Goal: Task Accomplishment & Management: Manage account settings

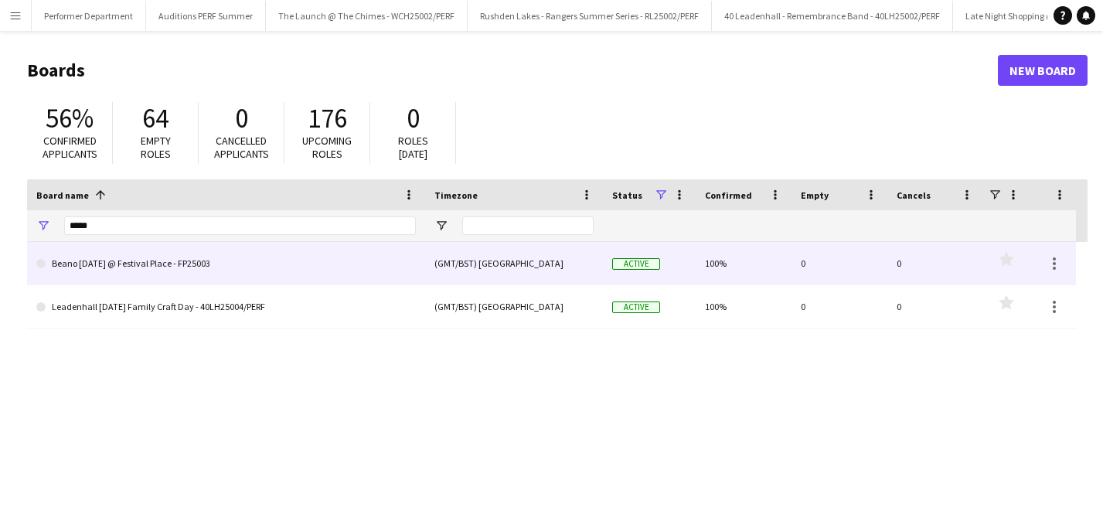
scroll to position [0, 3217]
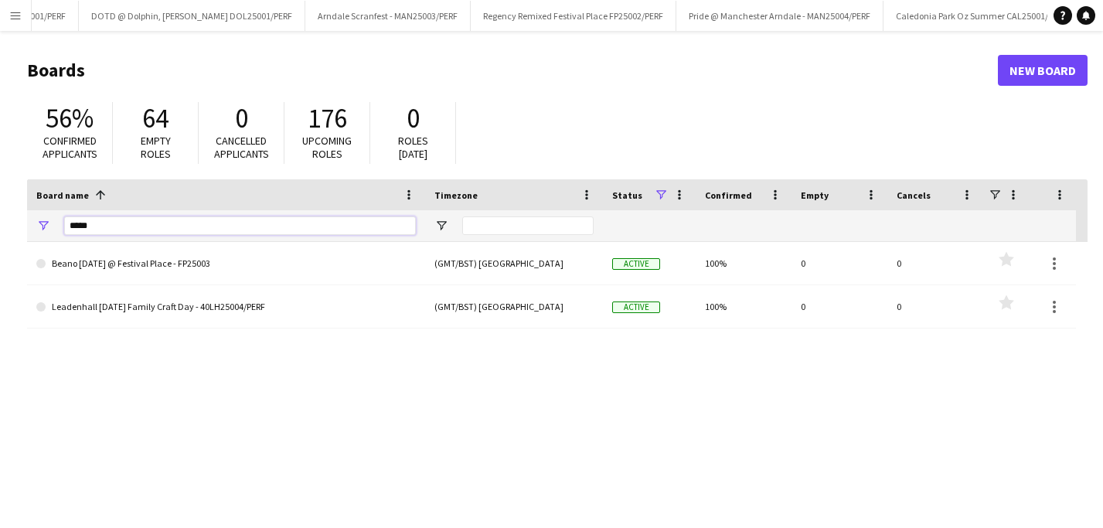
drag, startPoint x: 126, startPoint y: 232, endPoint x: 1, endPoint y: 232, distance: 125.2
click at [1, 232] on main "Boards New Board 56% Confirmed applicants 64 Empty roles 0 Cancelled applicants…" at bounding box center [551, 310] width 1103 height 558
drag, startPoint x: 143, startPoint y: 229, endPoint x: -14, endPoint y: 221, distance: 157.1
click at [0, 221] on html "Menu Boards Boards Boards All jobs Status Workforce Workforce My Workforce Recr…" at bounding box center [551, 294] width 1103 height 589
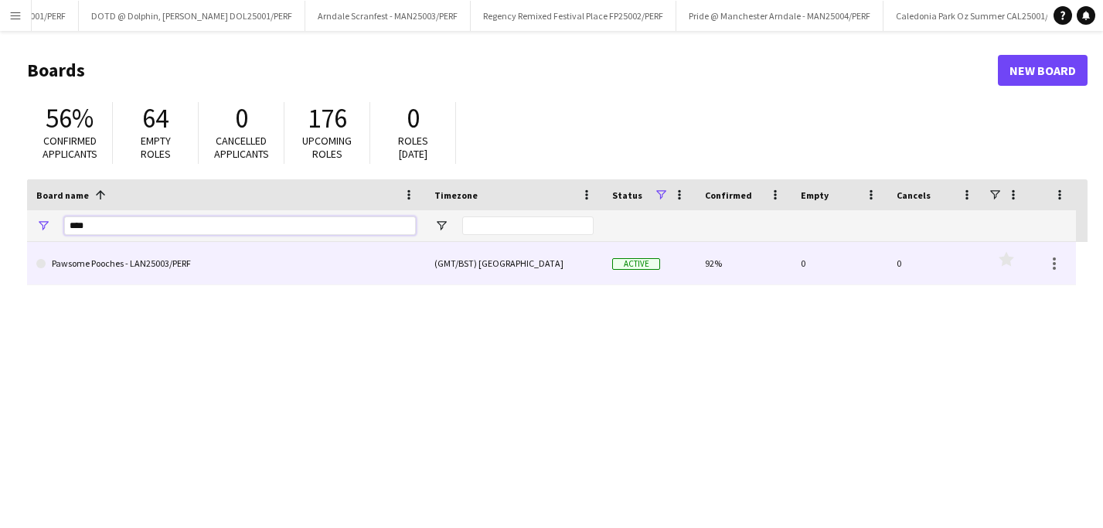
type input "****"
click at [124, 262] on link "Pawsome Pooches - LAN25003/PERF" at bounding box center [225, 263] width 379 height 43
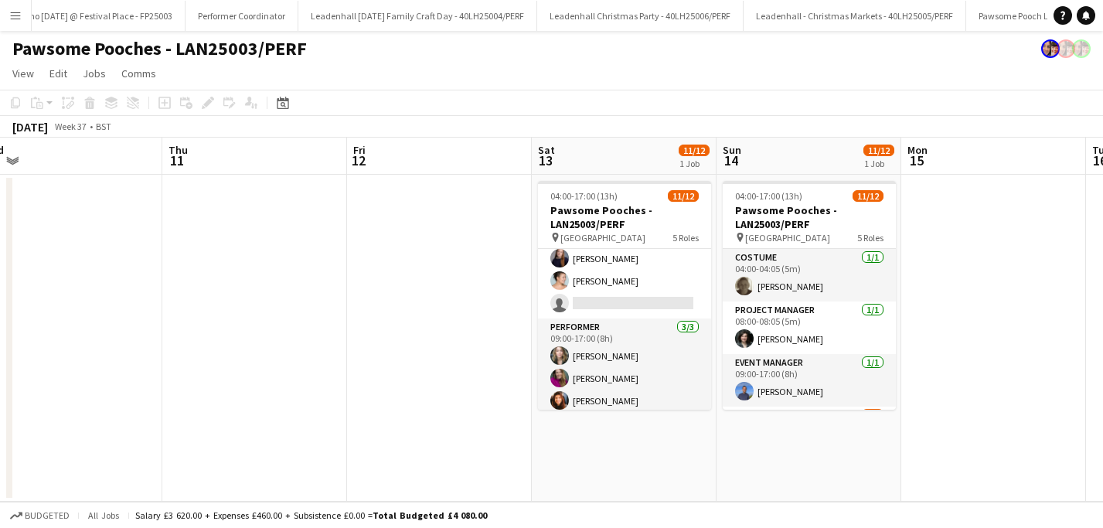
scroll to position [259, 0]
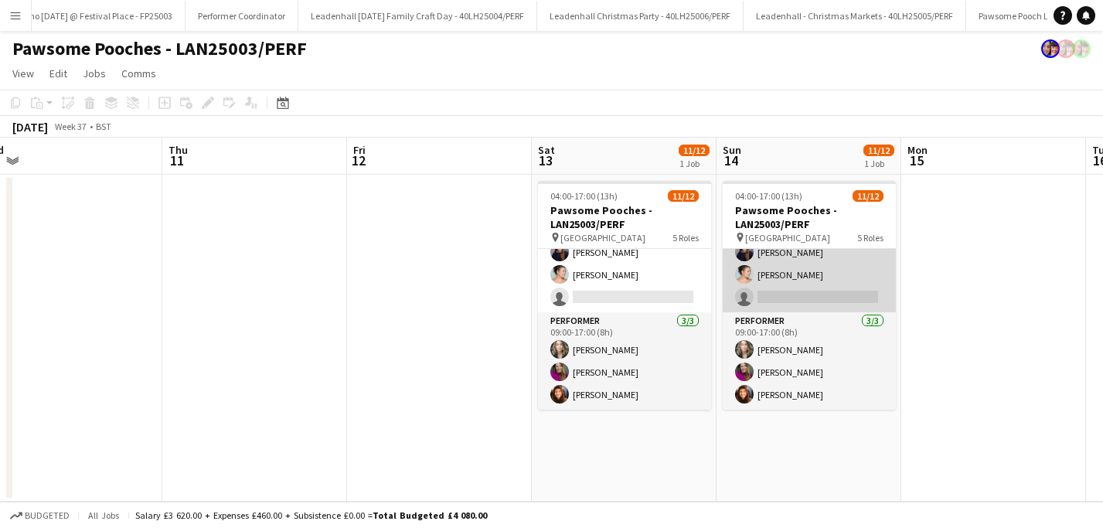
click at [813, 274] on app-card-role "Facilitator [DATE] 09:00-17:00 (8h) [PERSON_NAME] [PERSON_NAME] [PERSON_NAME] […" at bounding box center [808, 230] width 173 height 165
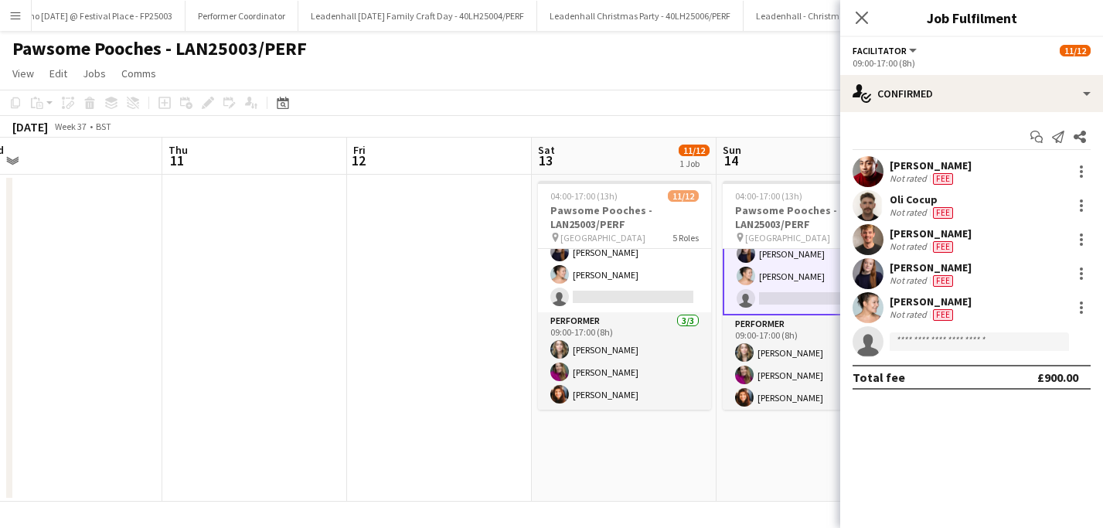
scroll to position [260, 0]
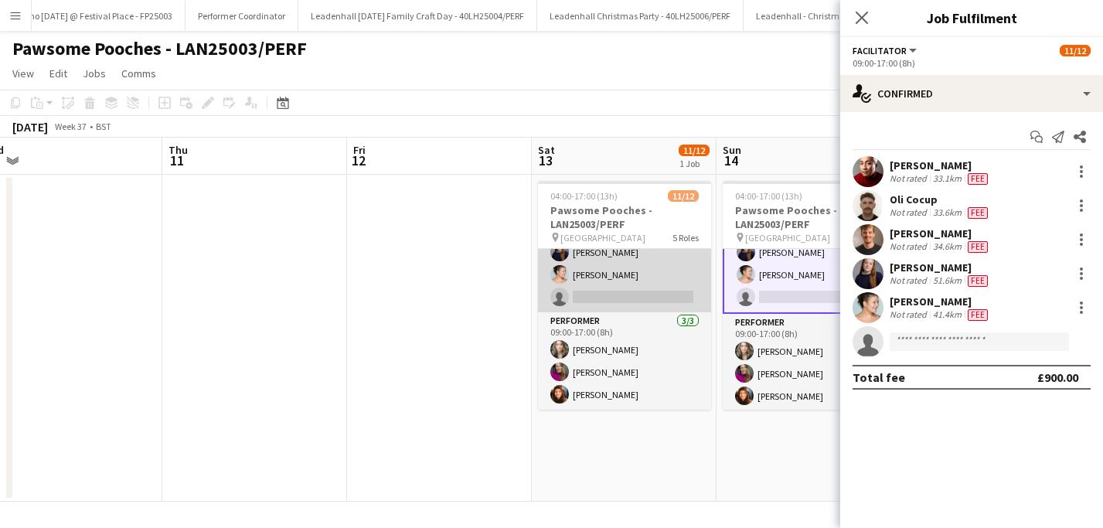
click at [607, 278] on app-card-role "Facilitator [DATE] 09:00-17:00 (8h) [PERSON_NAME] [PERSON_NAME] [PERSON_NAME] […" at bounding box center [624, 230] width 173 height 165
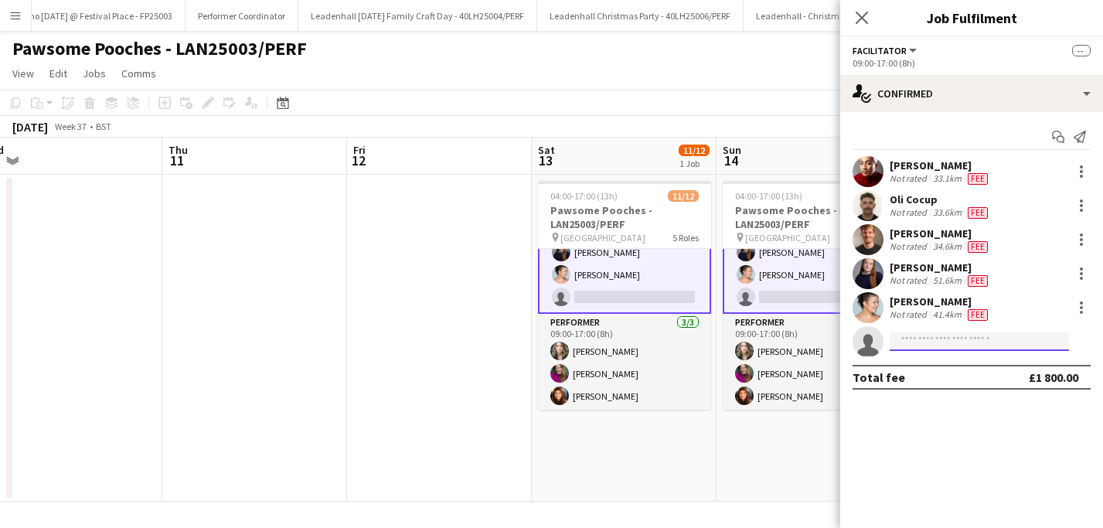
click at [919, 345] on input at bounding box center [978, 341] width 179 height 19
type input "*"
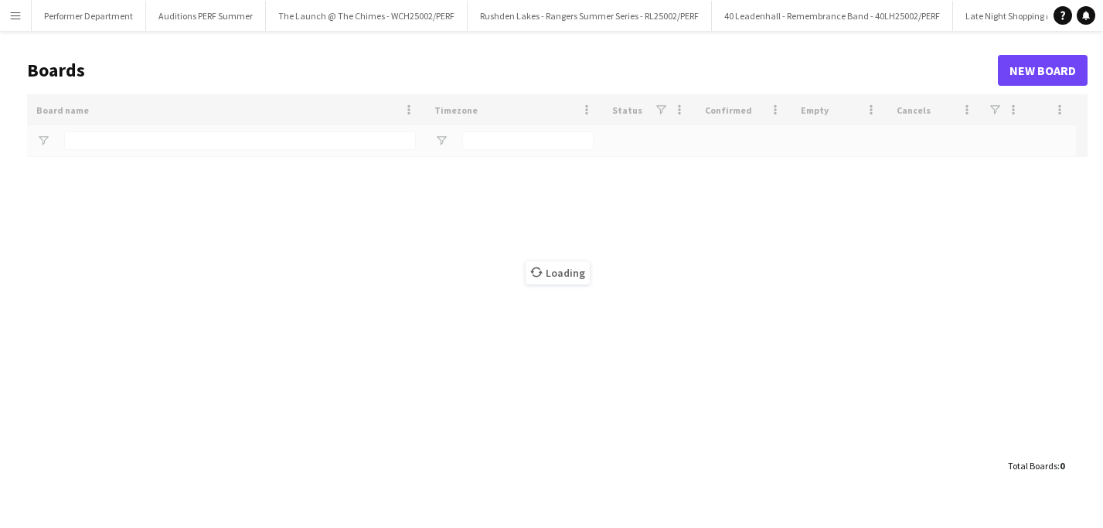
type input "****"
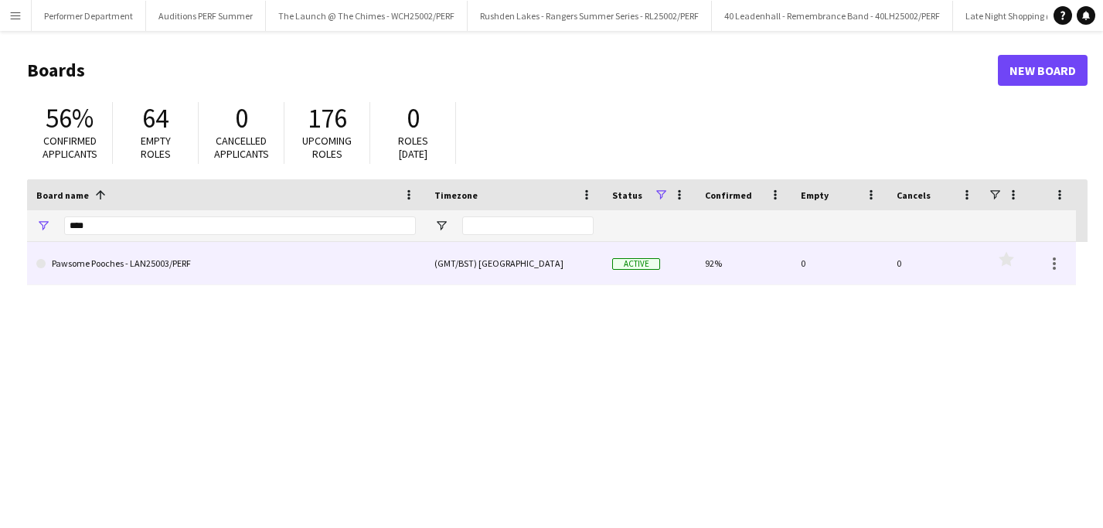
click at [131, 260] on link "Pawsome Pooches - LAN25003/PERF" at bounding box center [225, 263] width 379 height 43
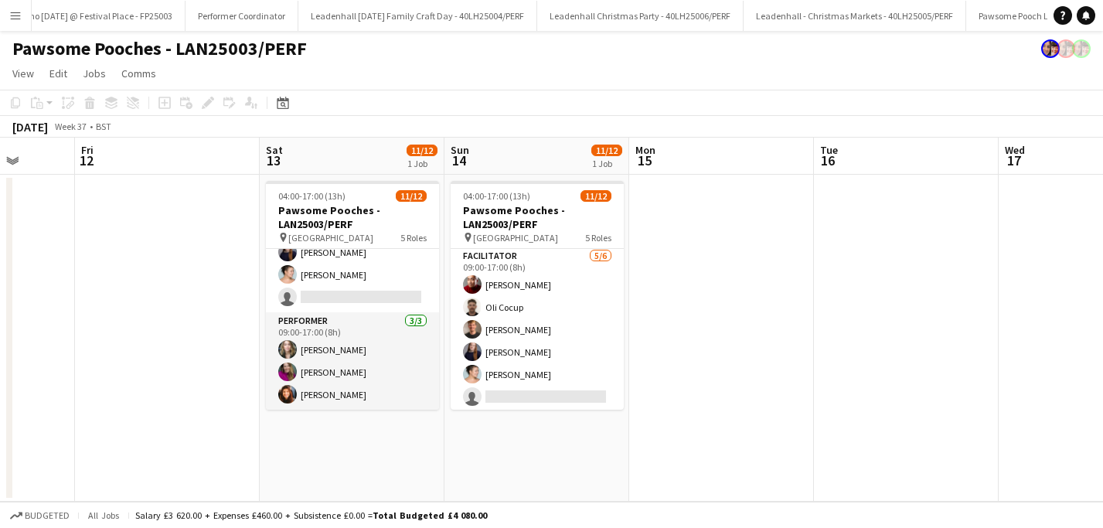
scroll to position [259, 0]
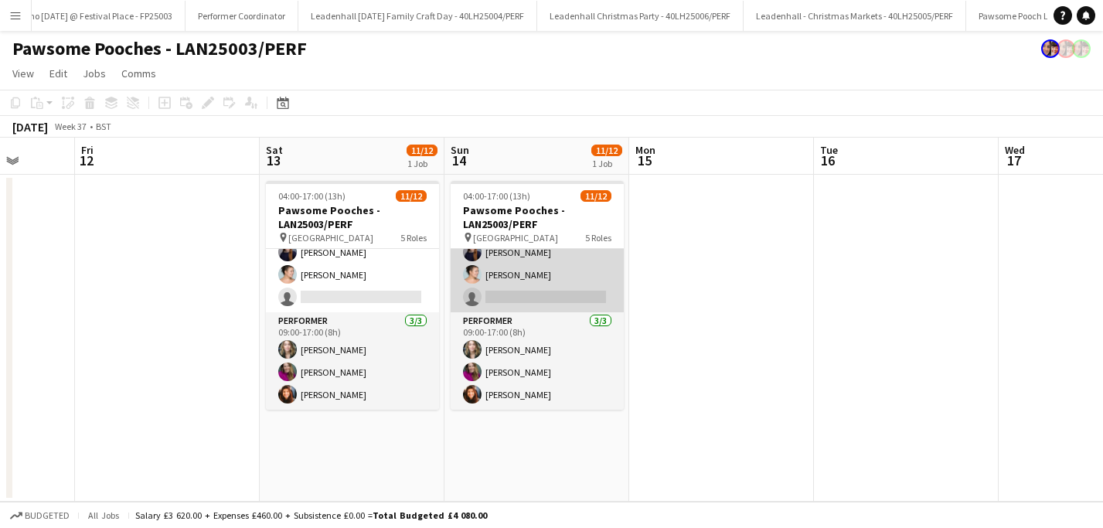
click at [548, 289] on app-card-role "Facilitator [DATE] 09:00-17:00 (8h) [PERSON_NAME] [PERSON_NAME] [PERSON_NAME] […" at bounding box center [536, 230] width 173 height 165
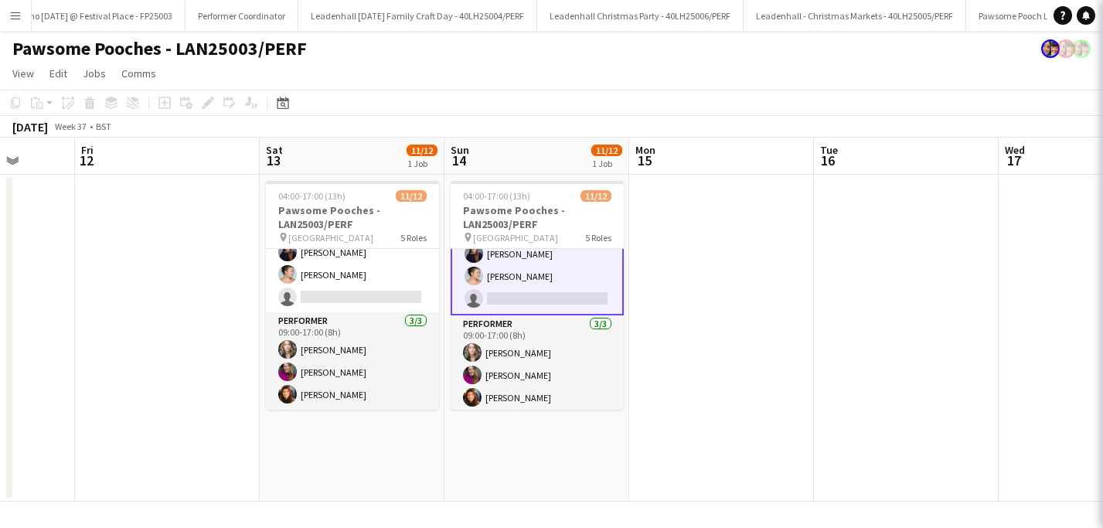
scroll to position [260, 0]
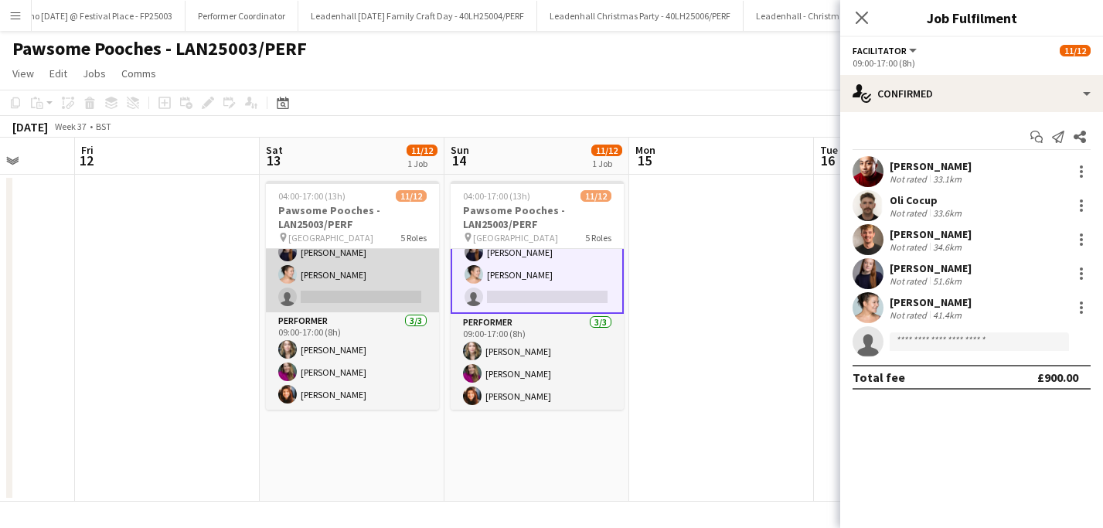
click at [391, 277] on app-card-role "Facilitator [DATE] 09:00-17:00 (8h) [PERSON_NAME] [PERSON_NAME] [PERSON_NAME] […" at bounding box center [352, 230] width 173 height 165
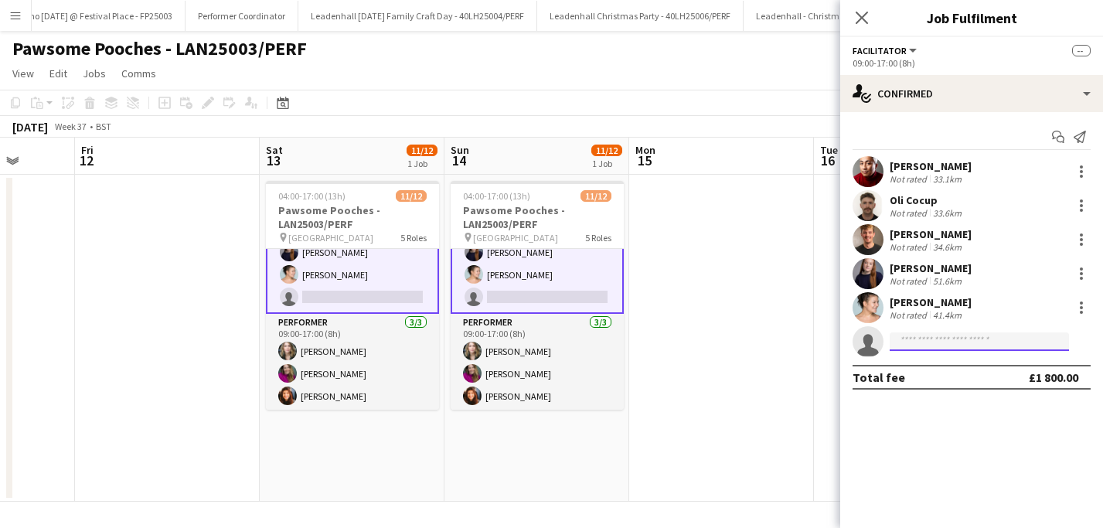
click at [969, 347] on input at bounding box center [978, 341] width 179 height 19
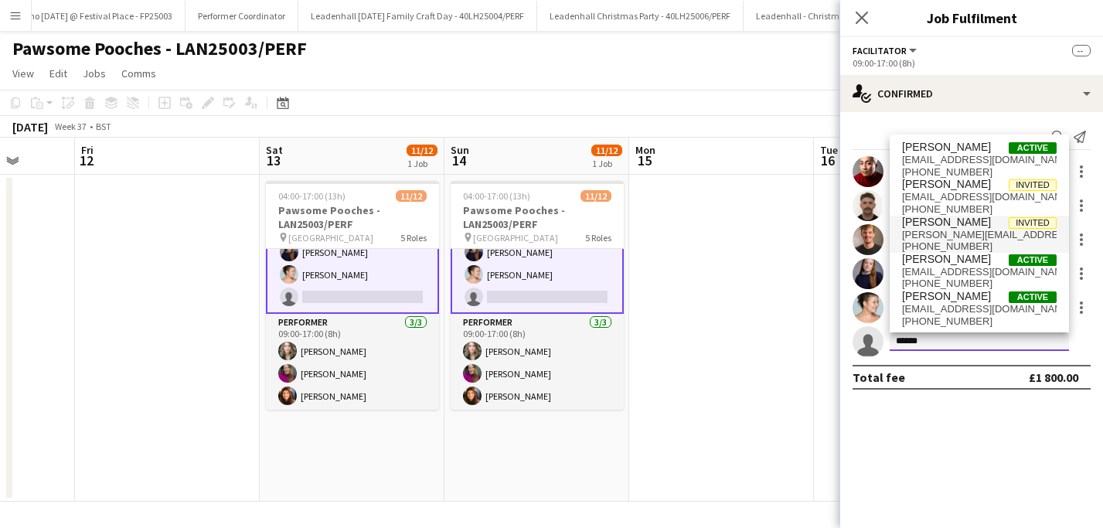
type input "******"
click at [947, 231] on span "[PERSON_NAME][EMAIL_ADDRESS][DOMAIN_NAME]" at bounding box center [979, 235] width 155 height 12
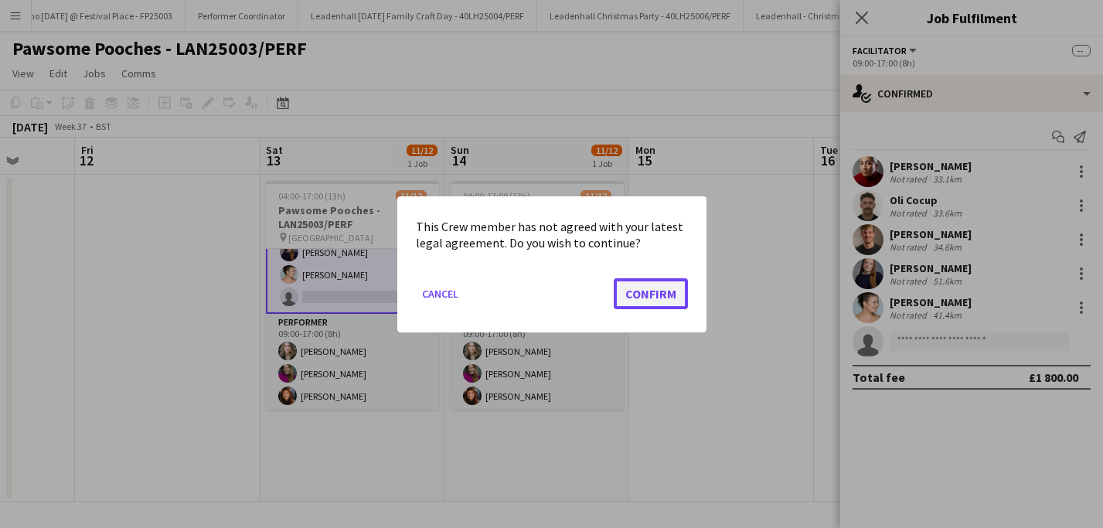
click at [666, 291] on button "Confirm" at bounding box center [650, 292] width 74 height 31
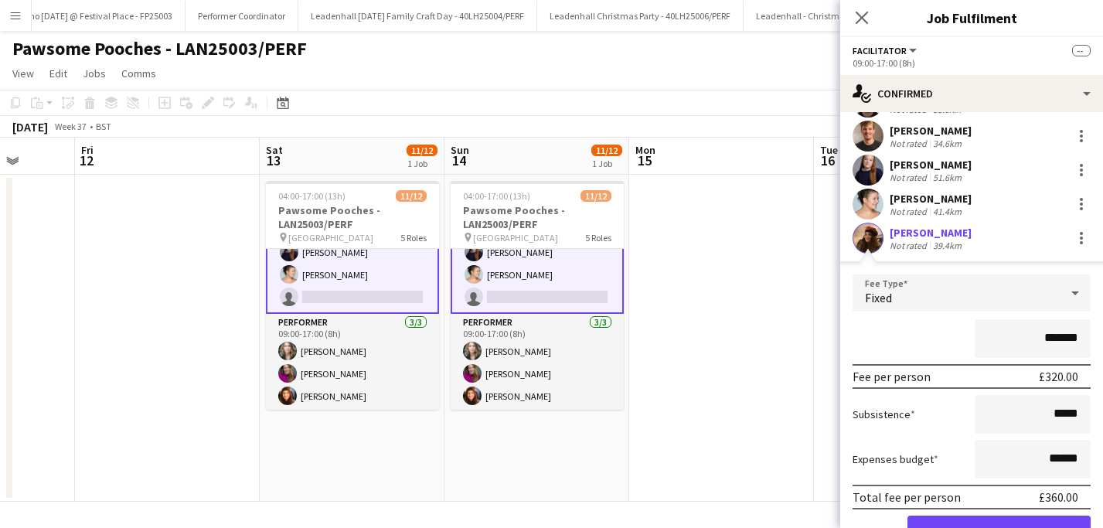
scroll to position [180, 0]
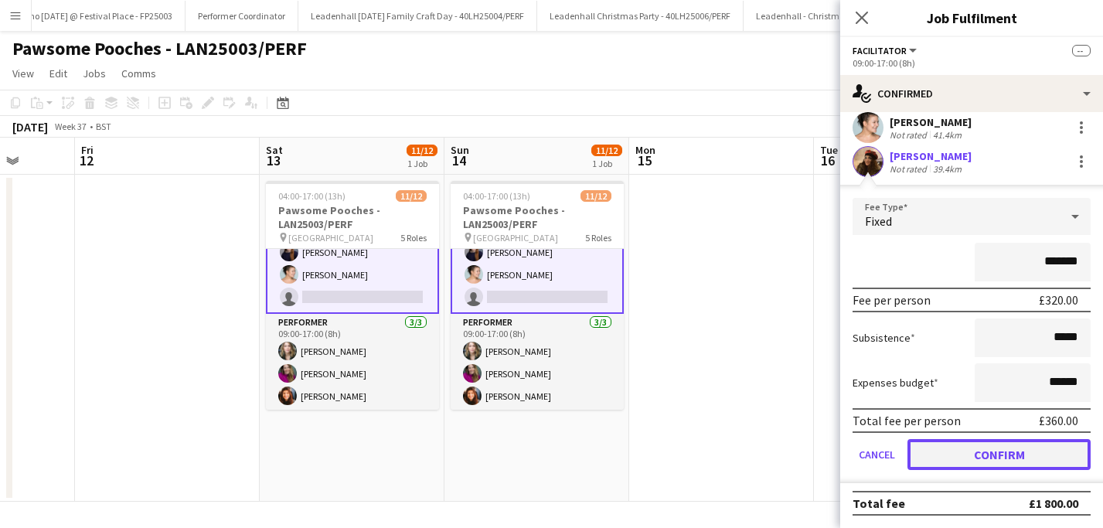
click at [1020, 446] on button "Confirm" at bounding box center [998, 454] width 183 height 31
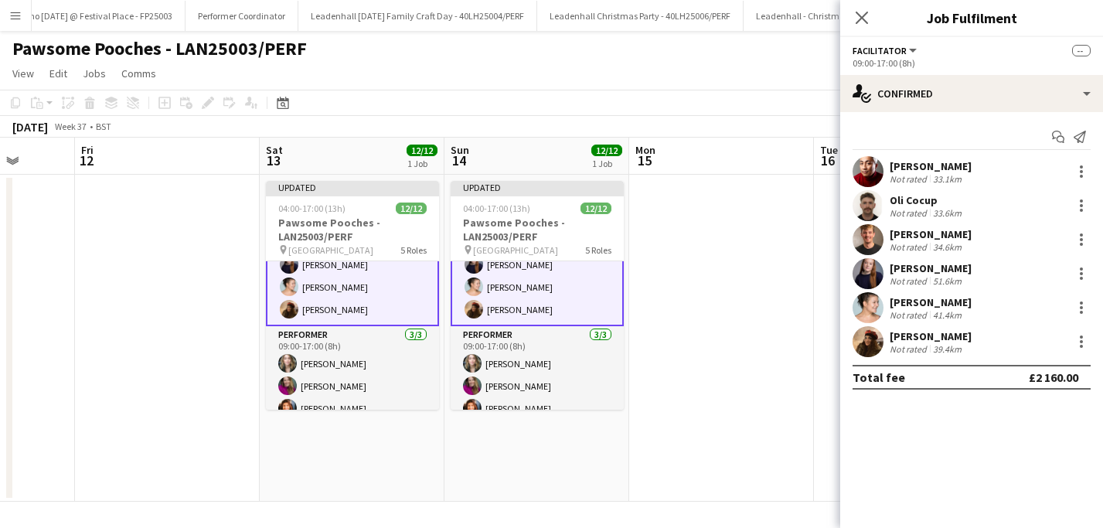
click at [800, 406] on app-date-cell at bounding box center [721, 338] width 185 height 327
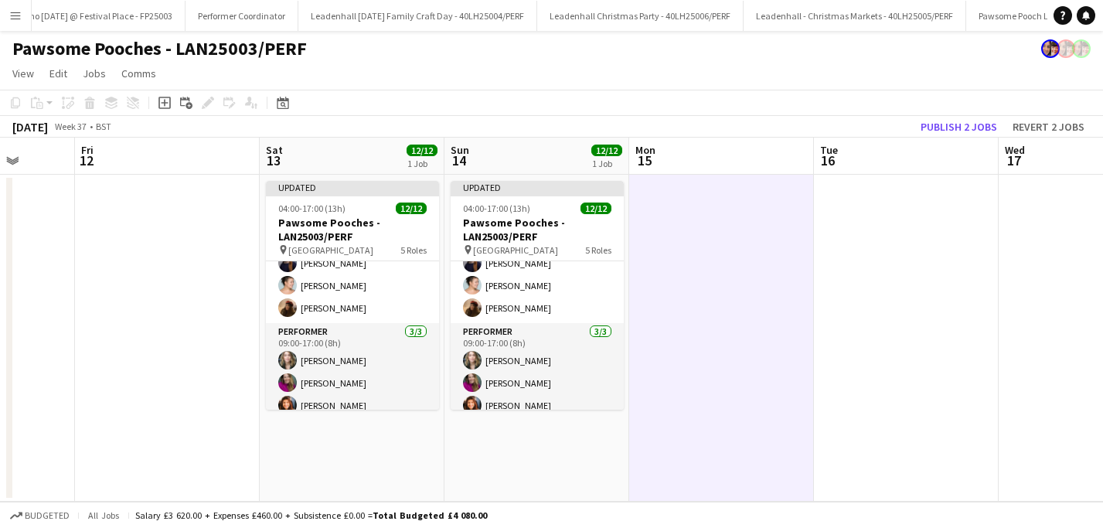
scroll to position [259, 0]
click at [957, 124] on button "Publish 2 jobs" at bounding box center [958, 127] width 89 height 20
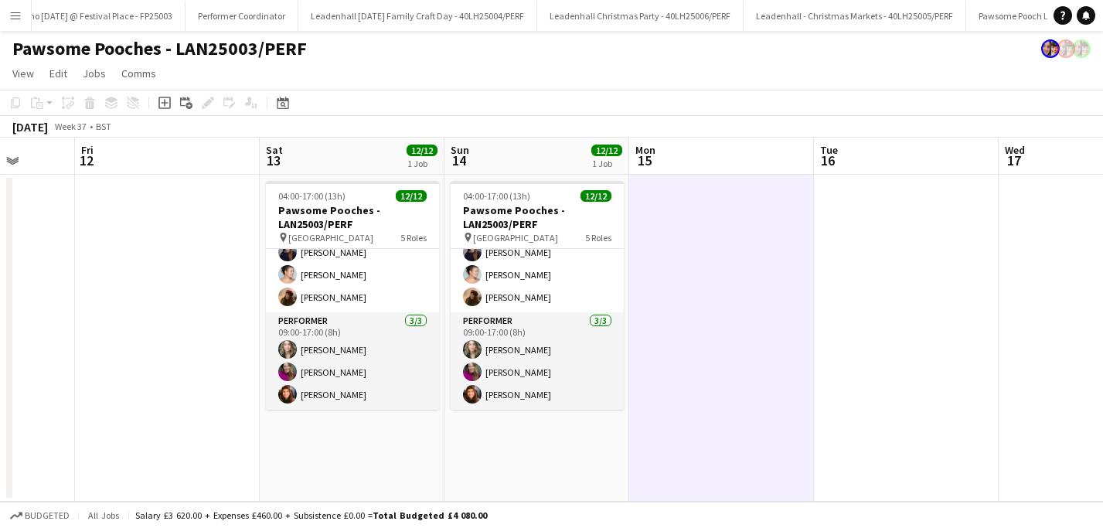
click at [12, 14] on app-icon "Menu" at bounding box center [15, 15] width 12 height 12
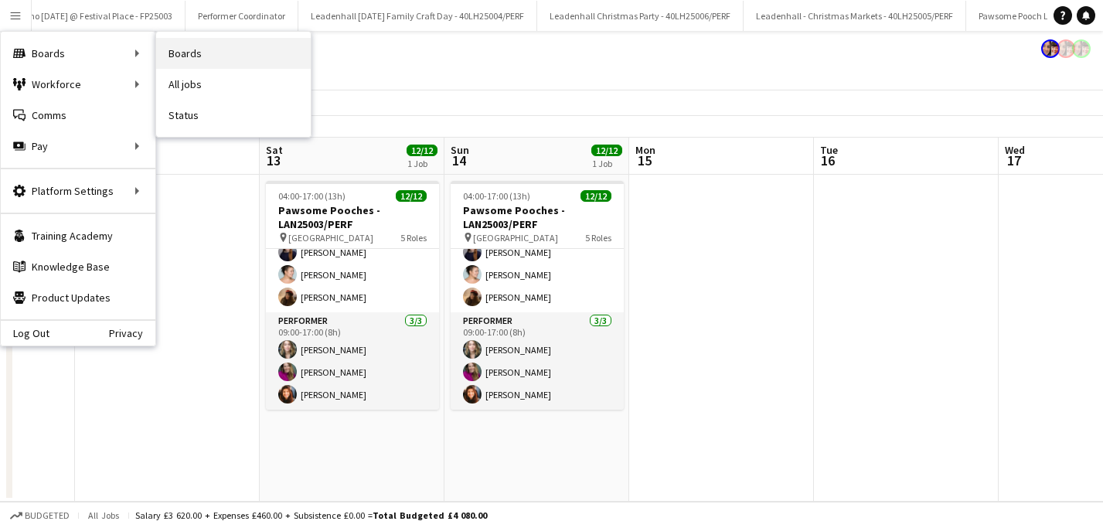
click at [173, 49] on link "Boards" at bounding box center [233, 53] width 155 height 31
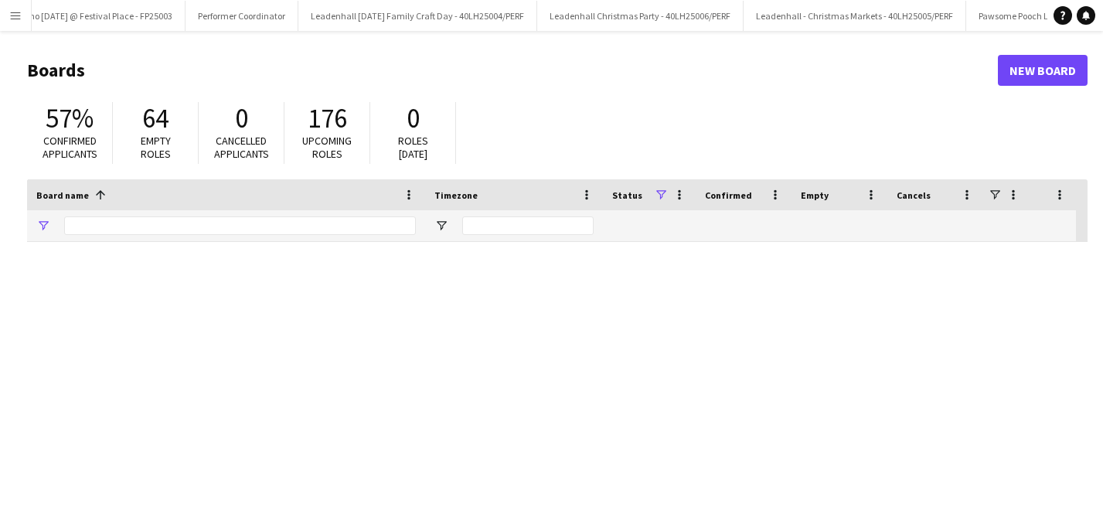
type input "****"
